Goal: Navigation & Orientation: Find specific page/section

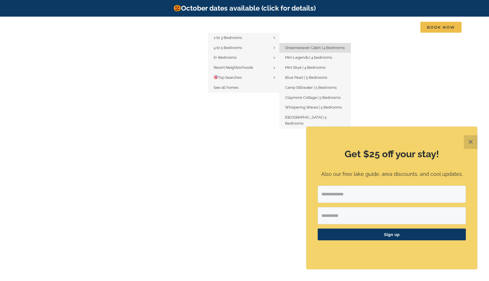
click at [308, 47] on span "Dreamweaver Cabin | 4 Bedrooms" at bounding box center [314, 47] width 59 height 4
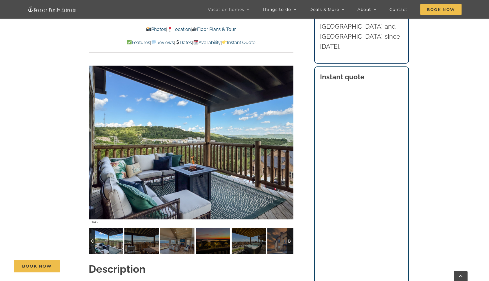
scroll to position [430, 0]
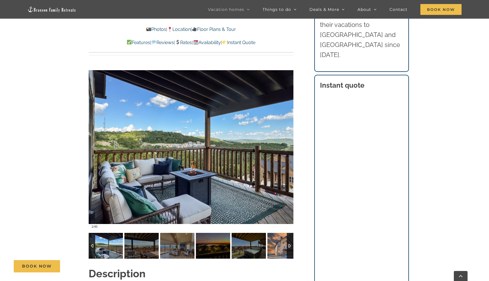
click at [281, 235] on img at bounding box center [284, 246] width 34 height 26
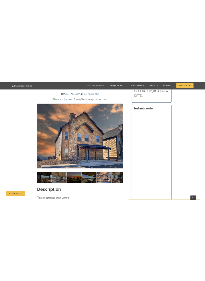
scroll to position [440, 0]
